Goal: Transaction & Acquisition: Download file/media

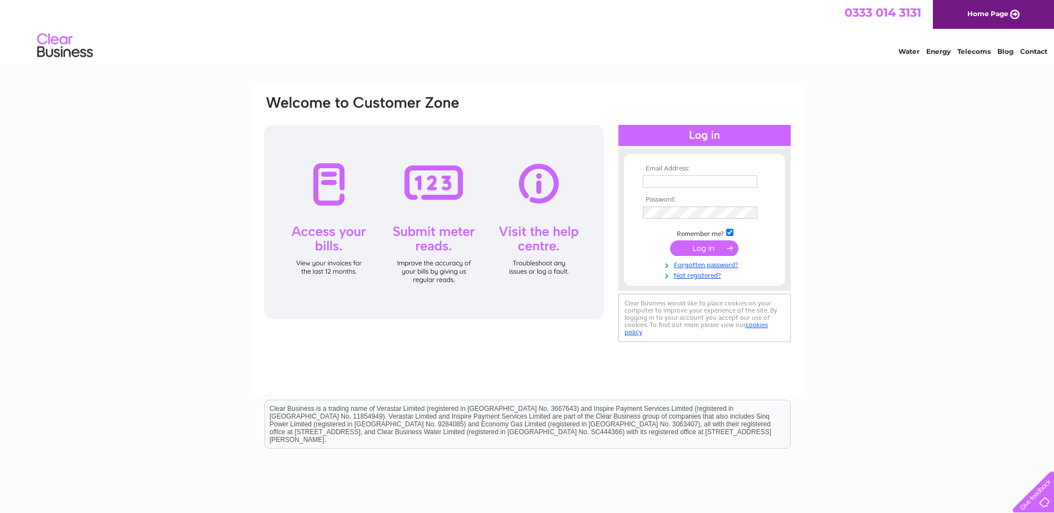
type input "info@tcderby.co.uk"
click at [699, 249] on input "submit" at bounding box center [704, 249] width 68 height 16
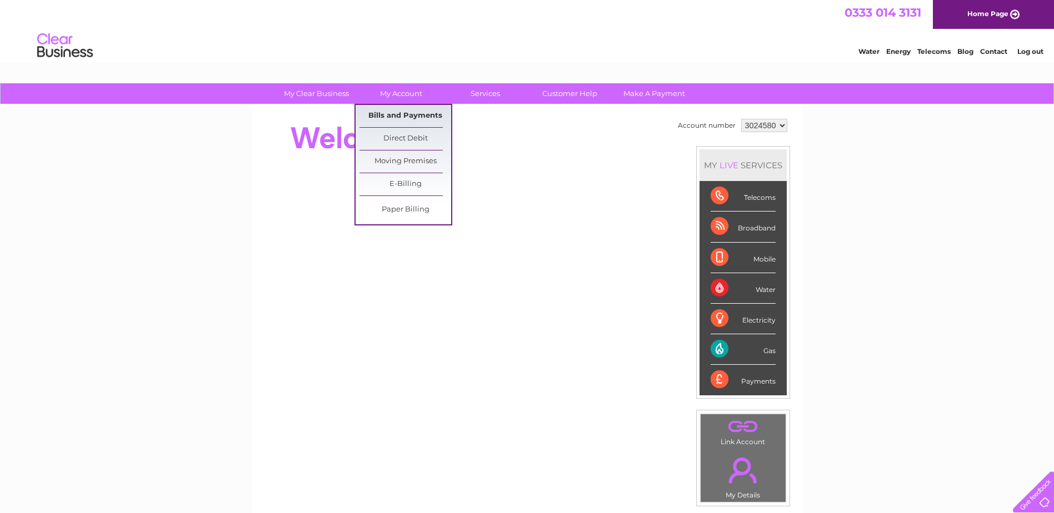
click at [404, 116] on link "Bills and Payments" at bounding box center [405, 116] width 92 height 22
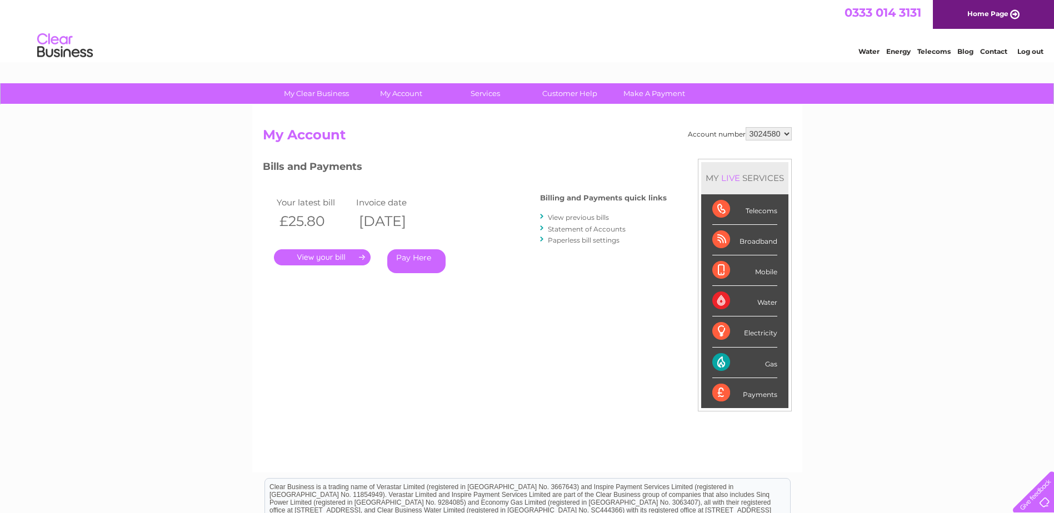
click at [330, 256] on link "." at bounding box center [322, 257] width 97 height 16
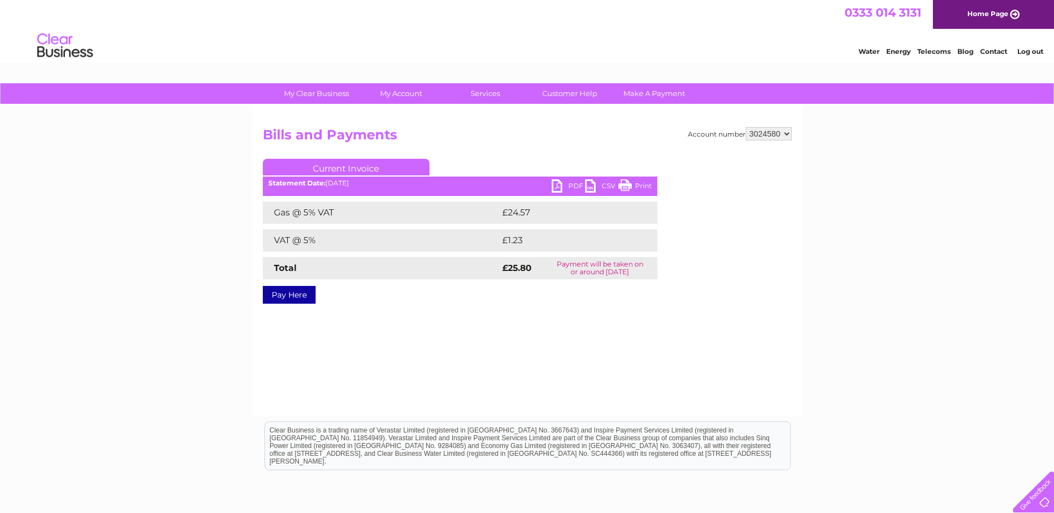
click at [556, 185] on link "PDF" at bounding box center [568, 187] width 33 height 16
click at [557, 188] on link "PDF" at bounding box center [568, 187] width 33 height 16
